Goal: Answer question/provide support: Share knowledge or assist other users

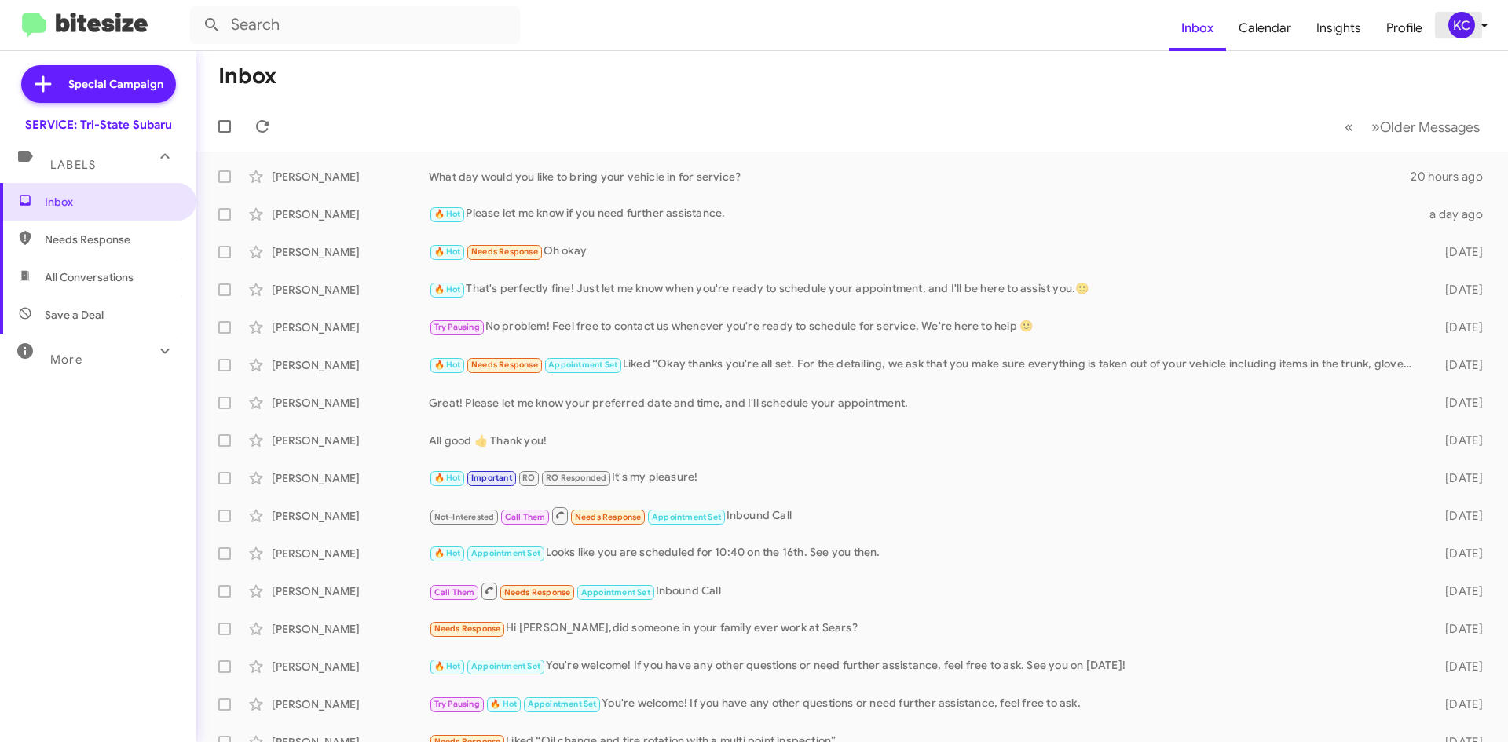
click at [1446, 27] on button "KC" at bounding box center [1463, 25] width 56 height 27
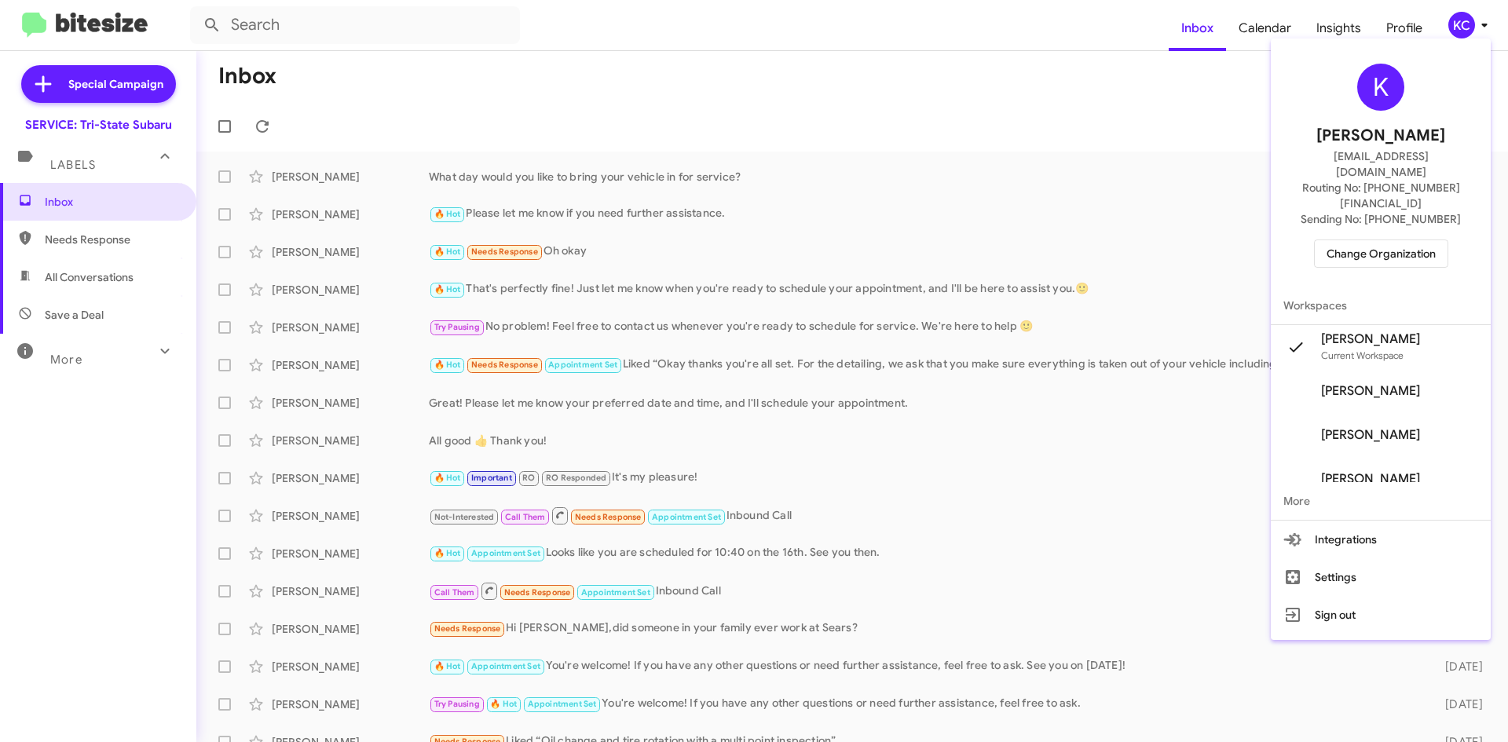
click at [1426, 240] on span "Change Organization" at bounding box center [1381, 253] width 109 height 27
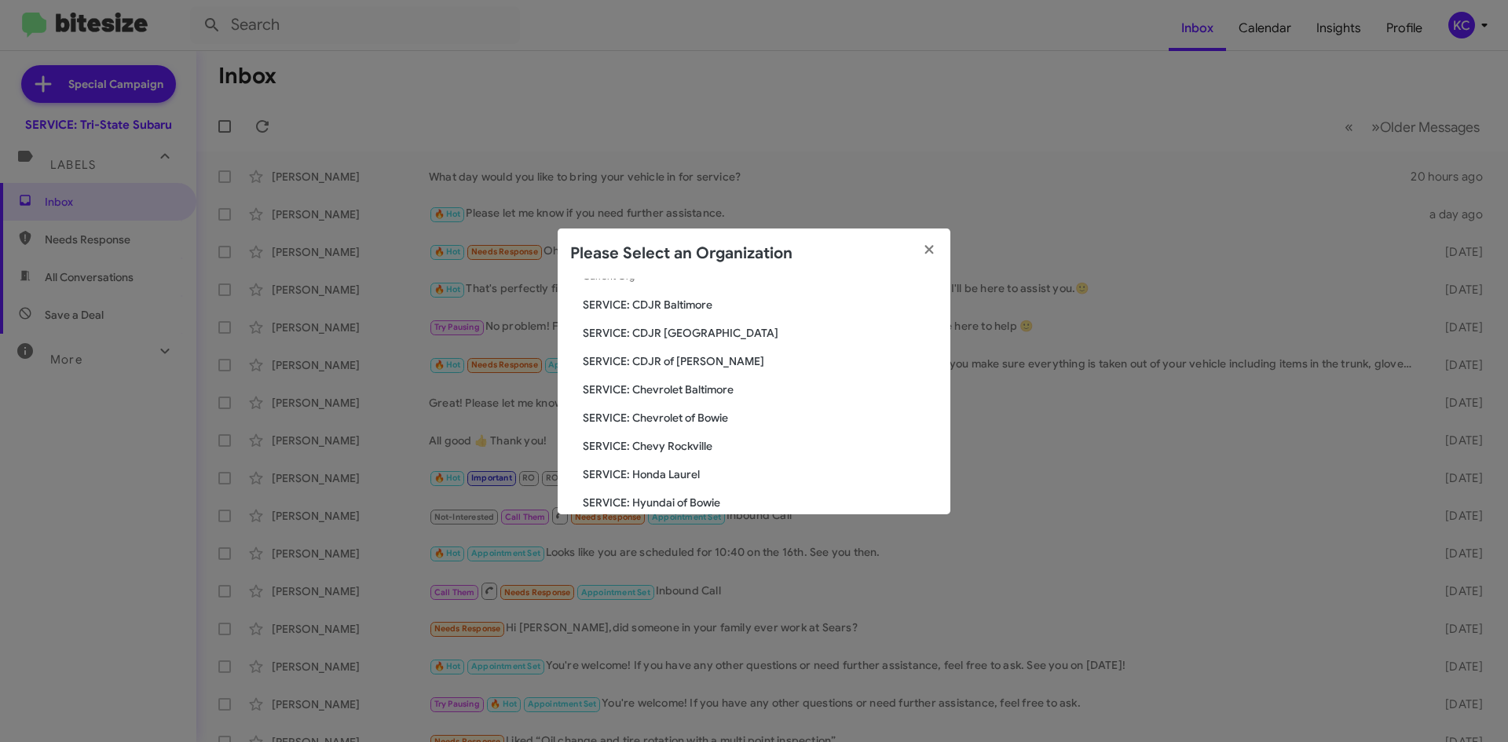
scroll to position [157, 0]
click at [714, 422] on span "SERVICE: Hyundai of Bowie" at bounding box center [760, 416] width 355 height 16
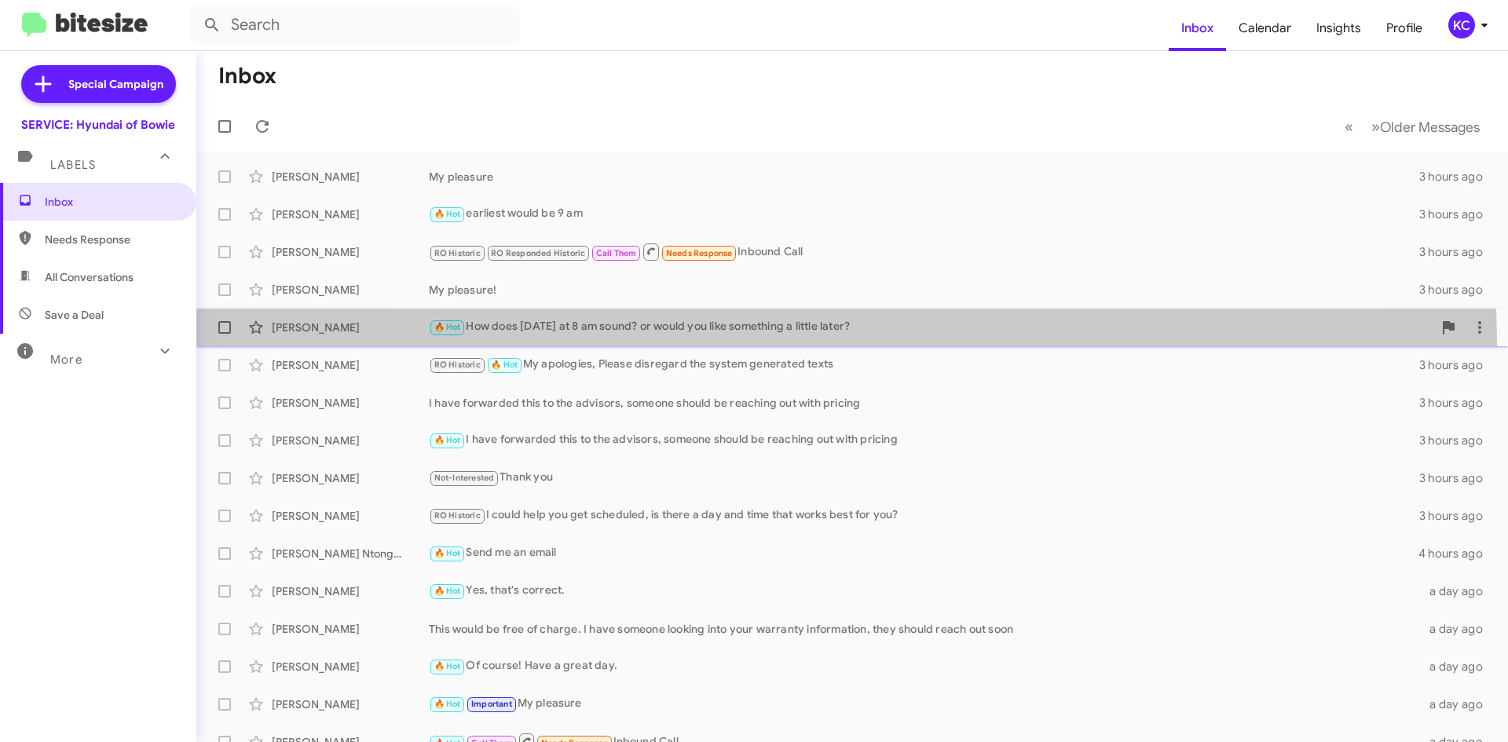
click at [843, 341] on div "[PERSON_NAME] 🔥 Hot How does [DATE] at 8 am sound? or would you like something …" at bounding box center [852, 327] width 1287 height 31
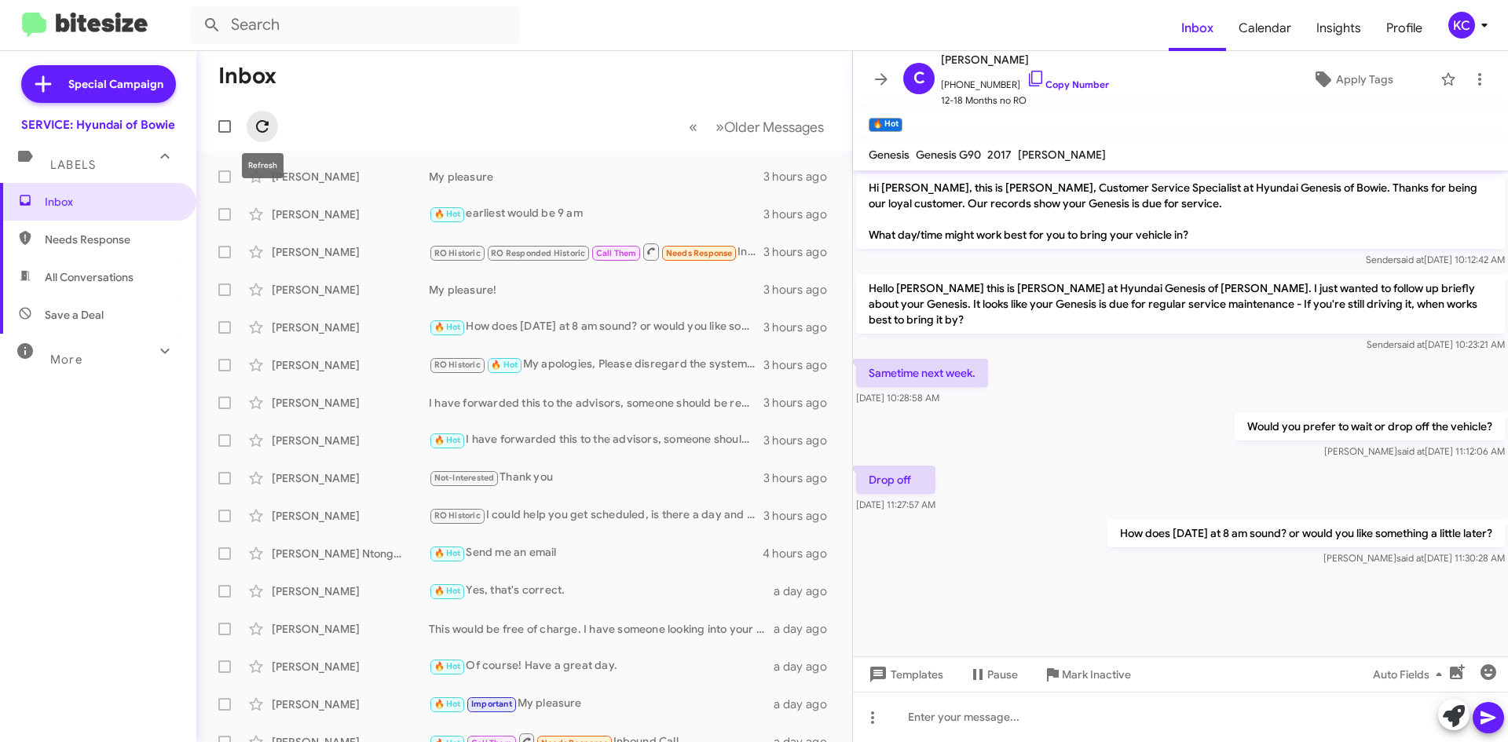
click at [262, 123] on icon at bounding box center [262, 126] width 19 height 19
